Goal: Navigation & Orientation: Find specific page/section

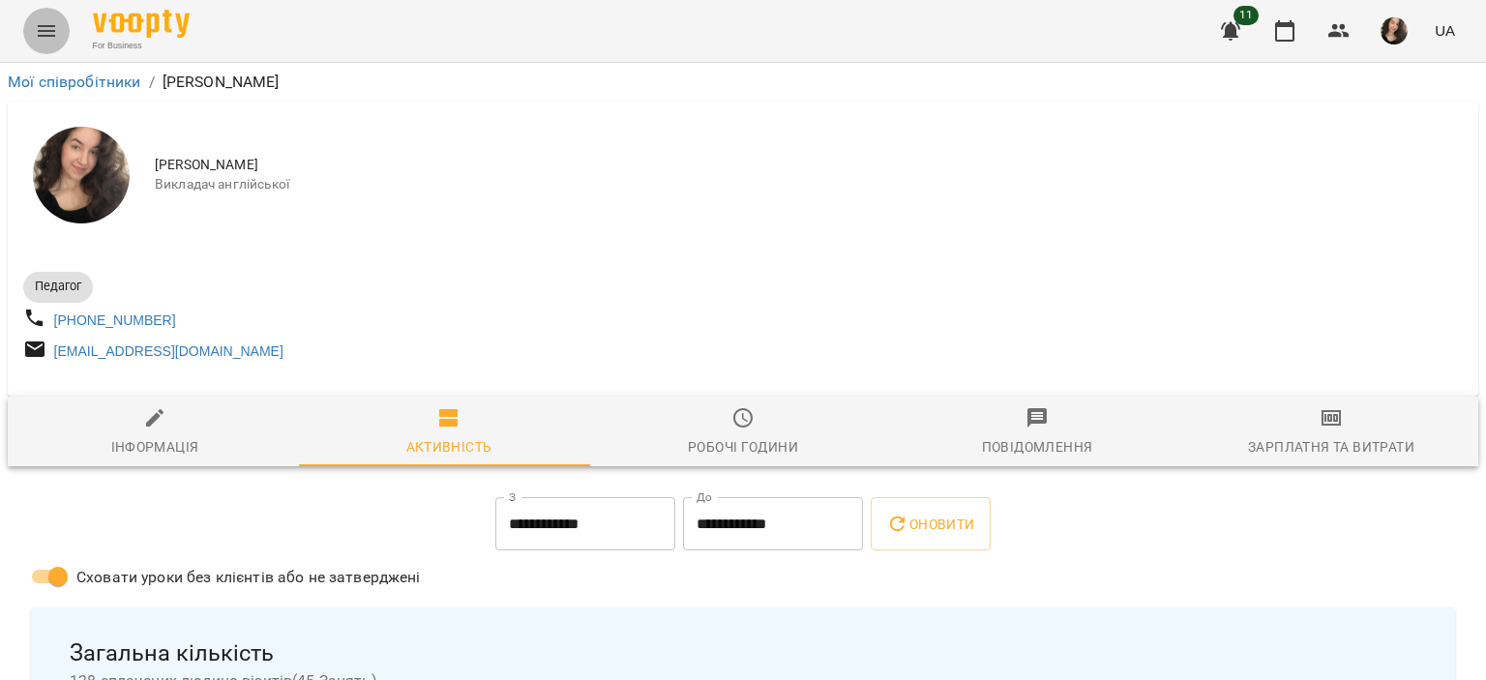
click at [49, 27] on icon "Menu" at bounding box center [46, 30] width 23 height 23
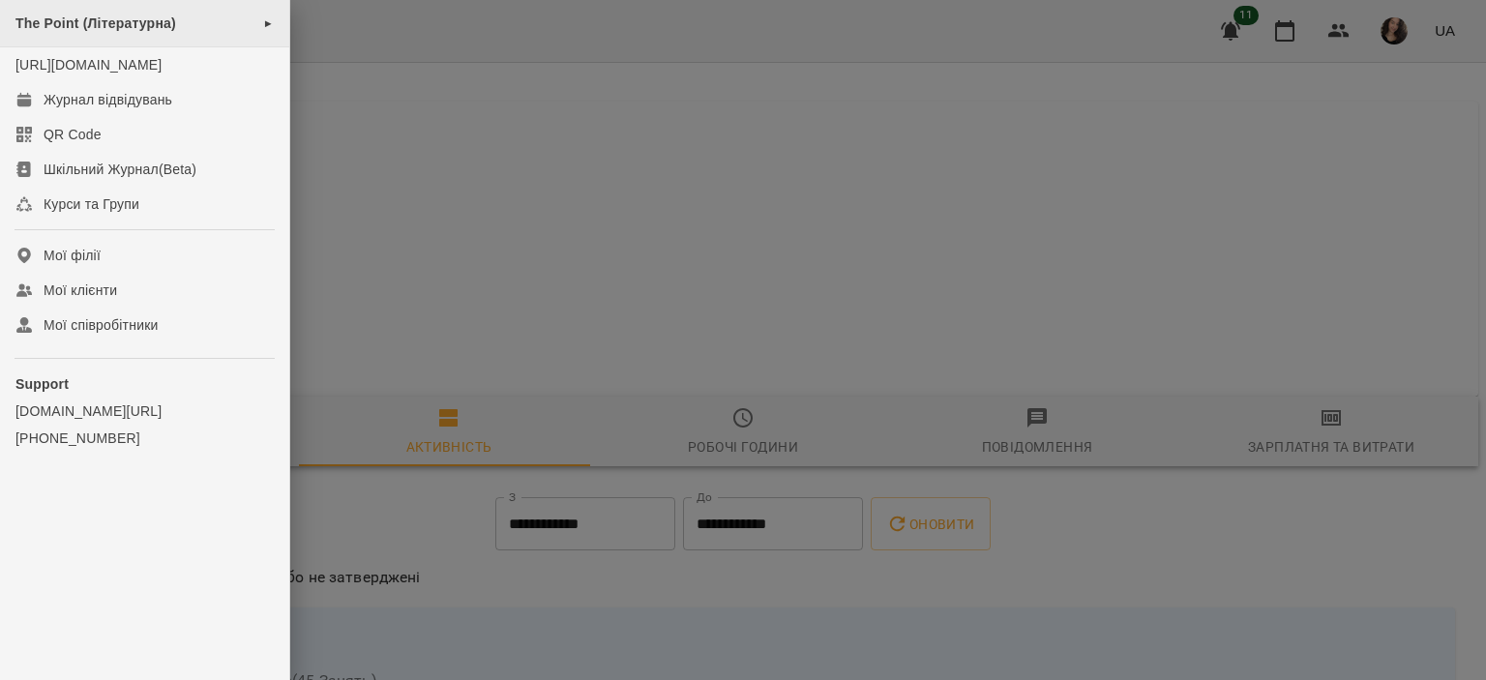
click at [114, 26] on span "The Point (Літературна)" at bounding box center [95, 22] width 161 height 15
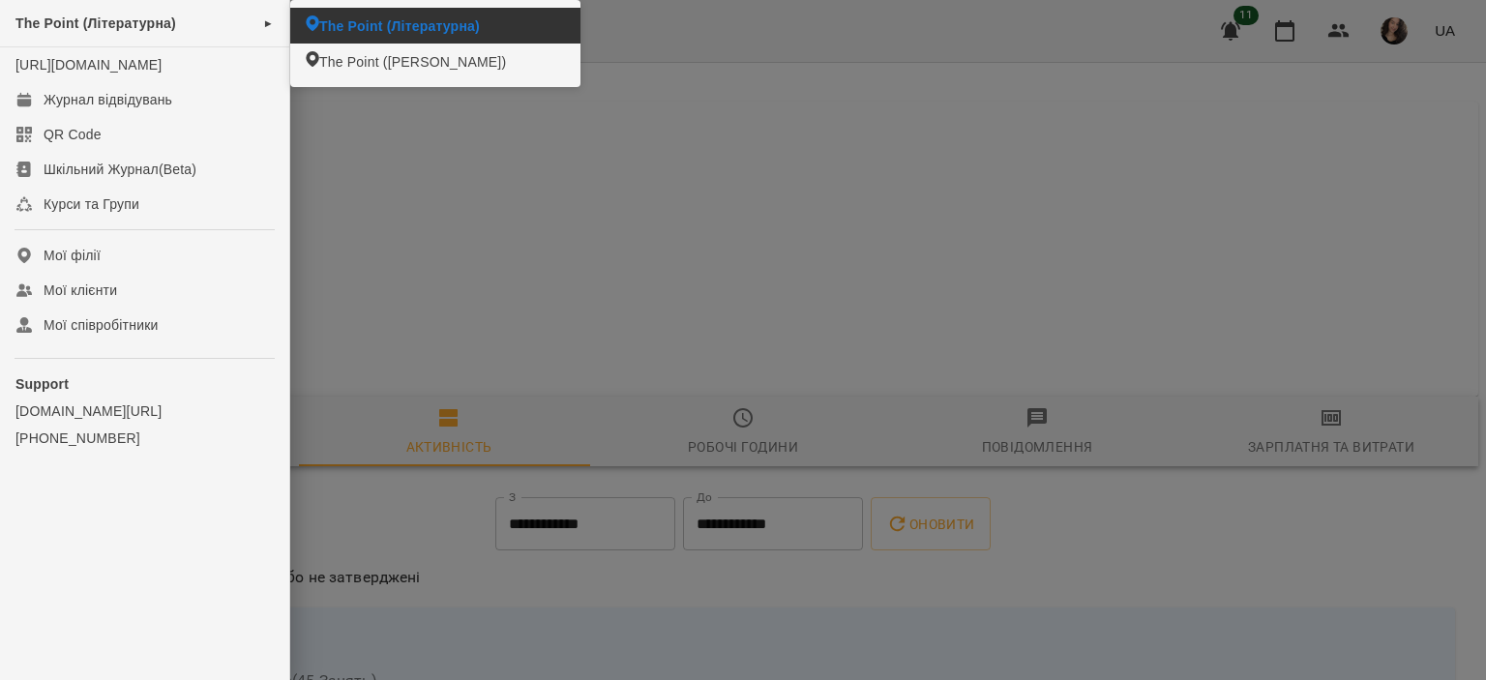
click at [382, 22] on span "The Point (Літературна)" at bounding box center [399, 25] width 161 height 19
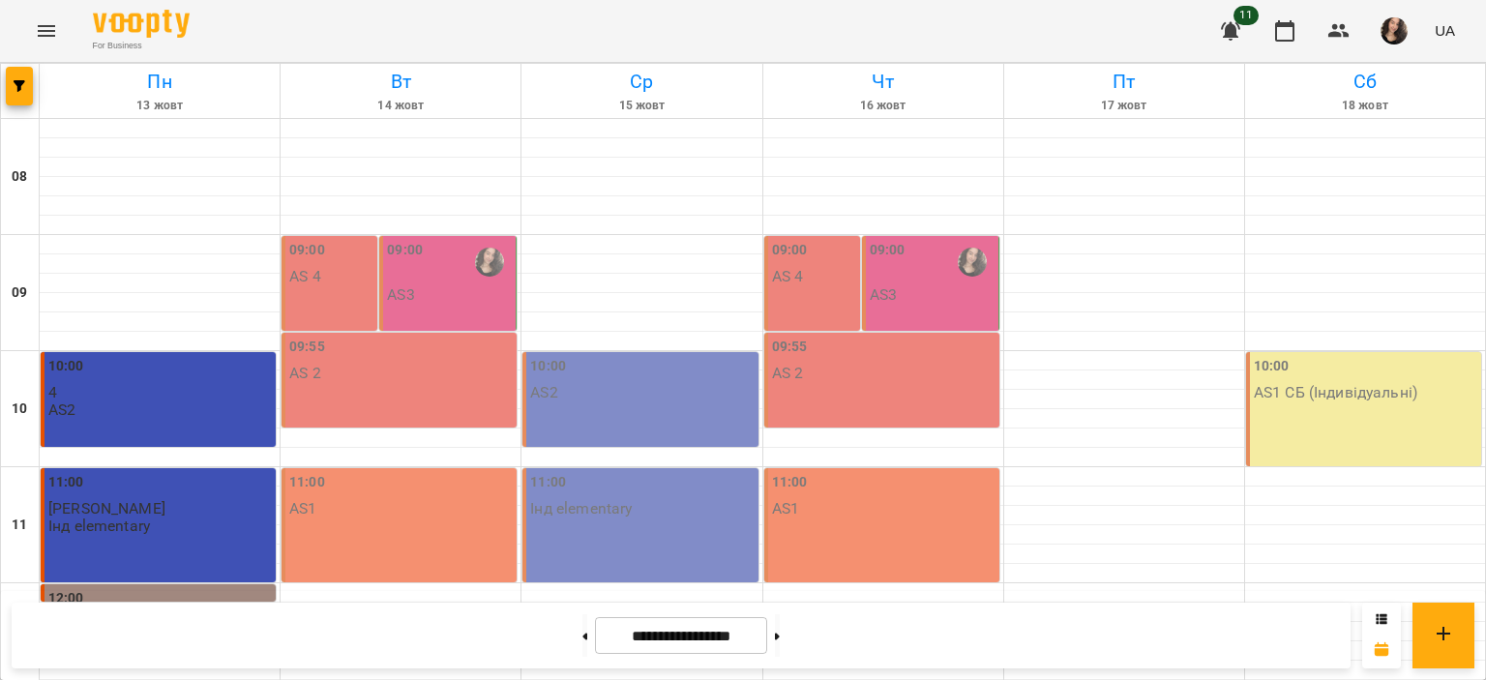
scroll to position [872, 0]
click at [54, 39] on icon "Menu" at bounding box center [46, 30] width 23 height 23
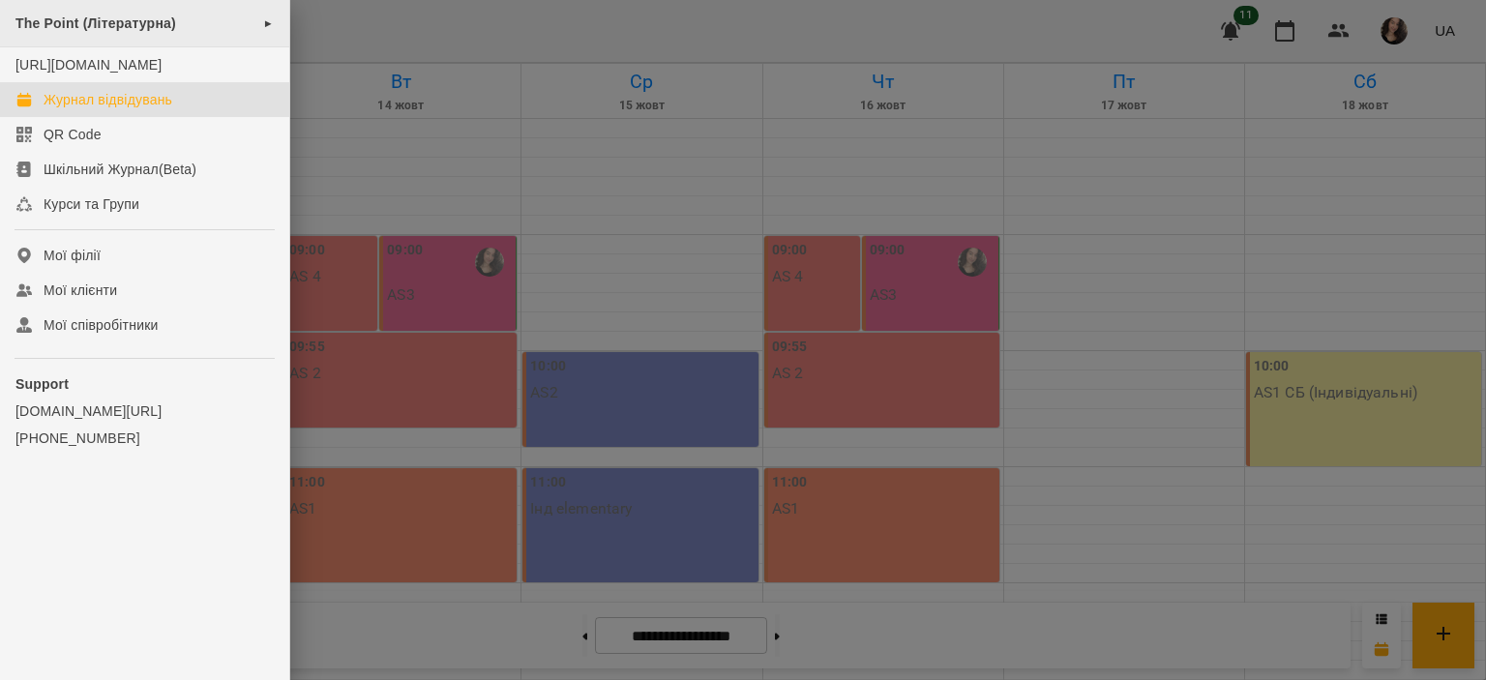
click at [106, 40] on div "The Point (Літературна) ►" at bounding box center [144, 23] width 289 height 47
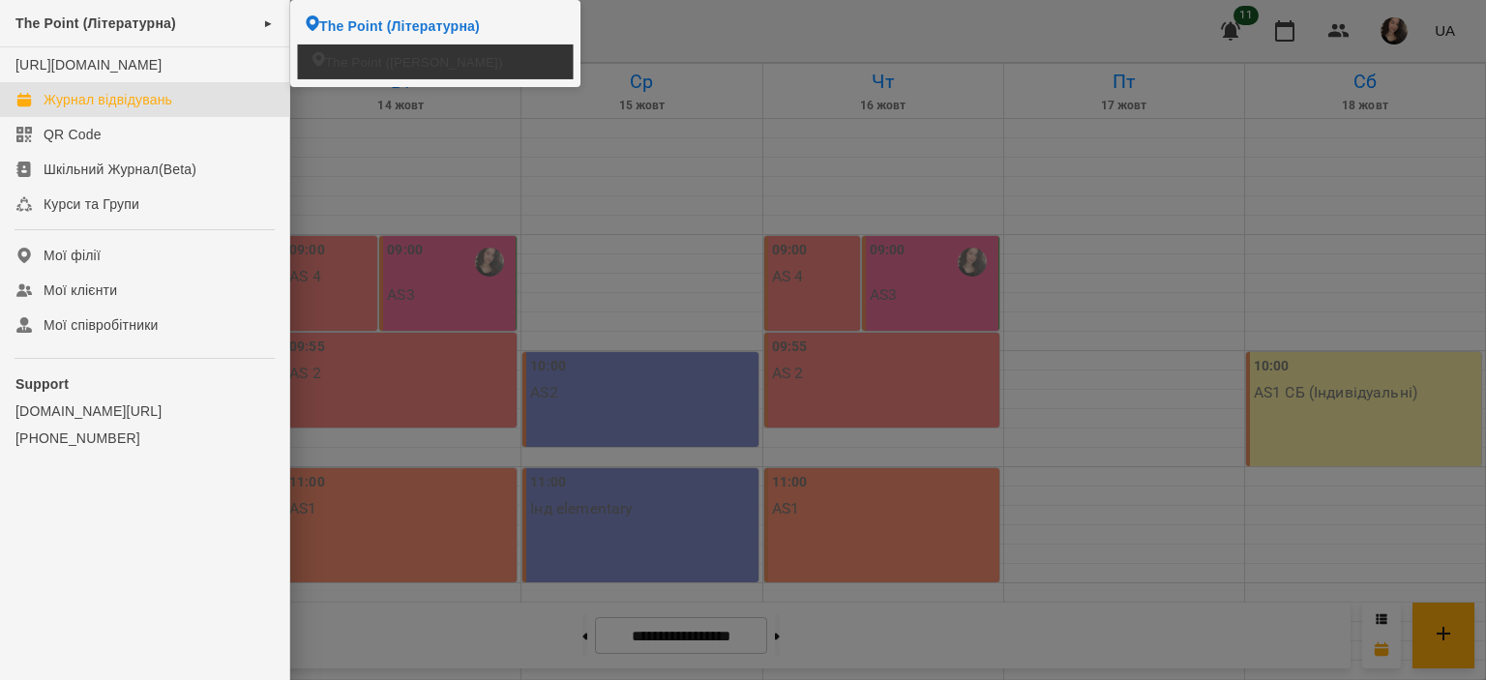
click at [482, 53] on li "The Point ([PERSON_NAME])" at bounding box center [436, 62] width 276 height 34
